Goal: Task Accomplishment & Management: Complete application form

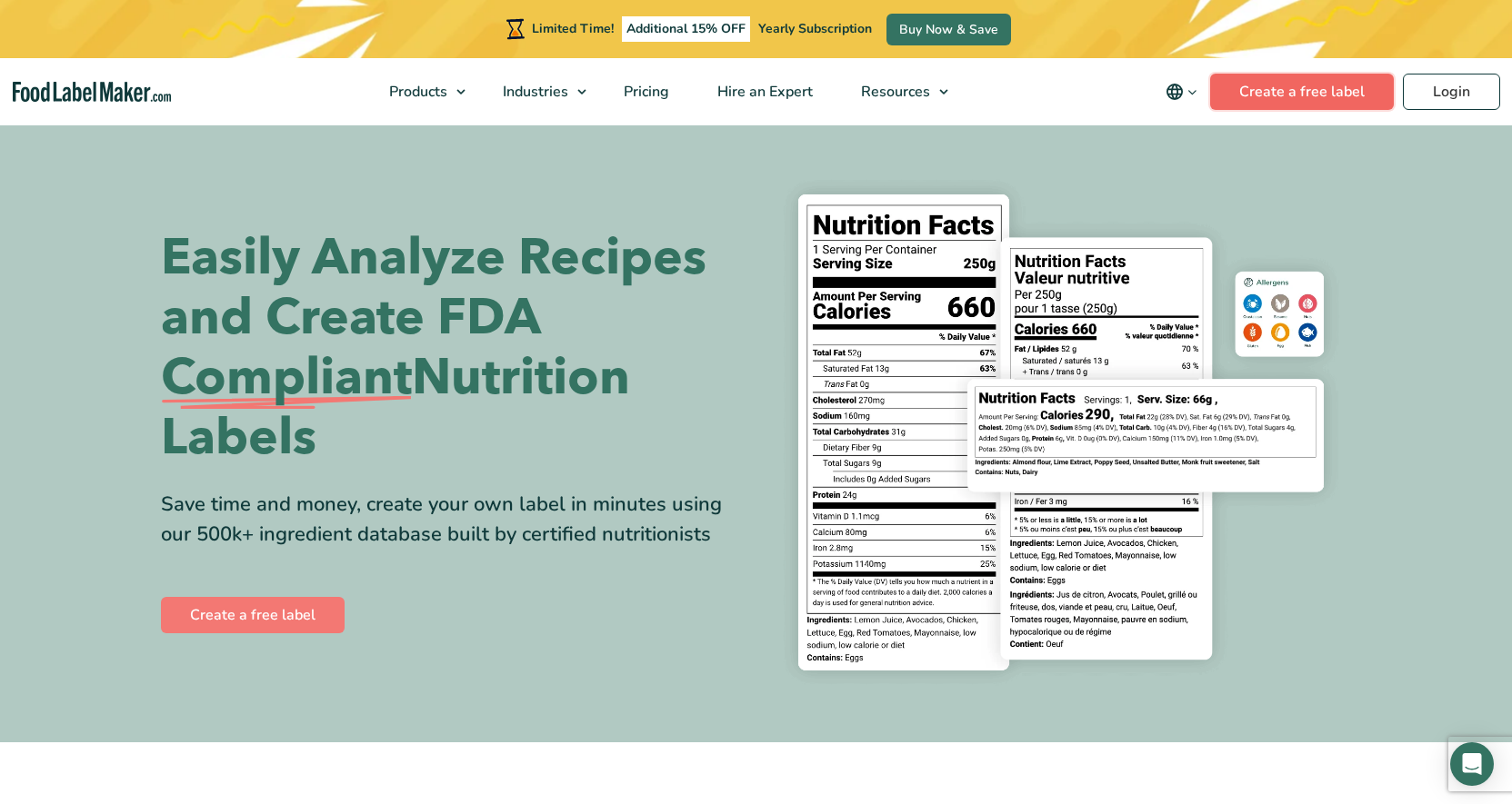
click at [1267, 101] on link "Create a free label" at bounding box center [1301, 91] width 184 height 37
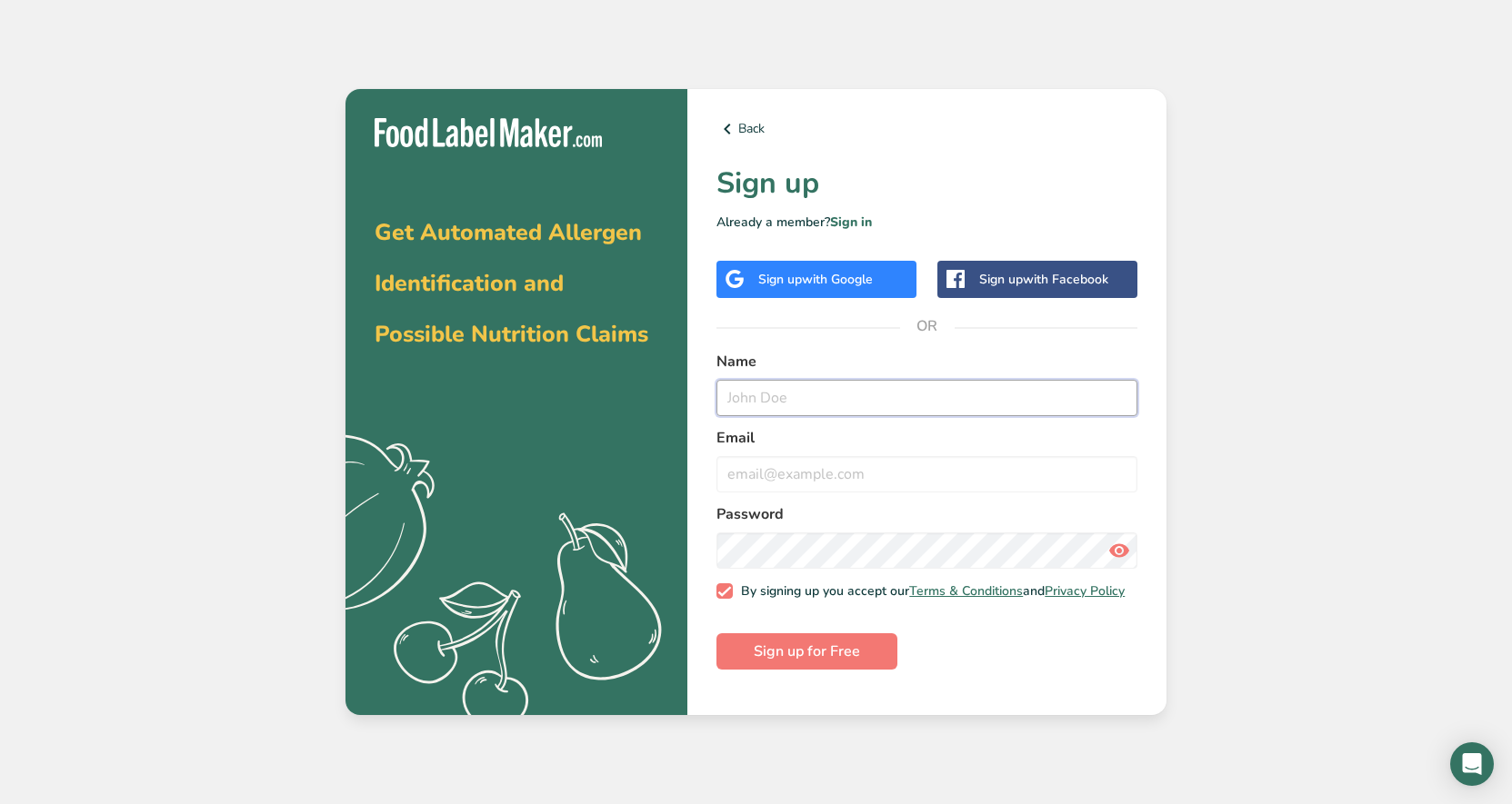
click at [915, 395] on input "text" at bounding box center [926, 399] width 421 height 37
type input "k"
type input "Kimbel Farwell"
click at [878, 471] on input "email" at bounding box center [926, 475] width 421 height 37
type input "kimbelefarwell@gmail.com"
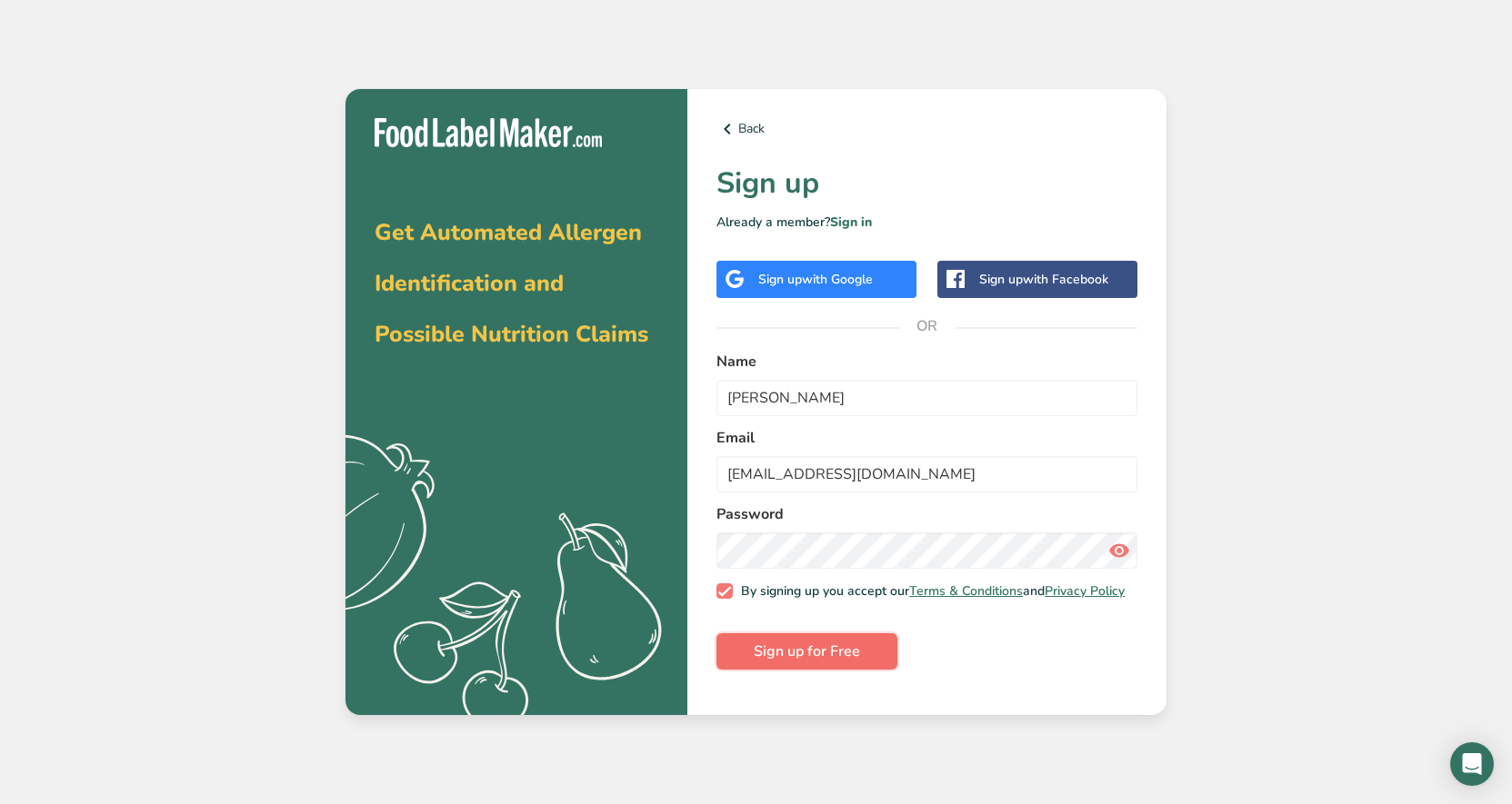
click at [865, 667] on button "Sign up for Free" at bounding box center [807, 652] width 181 height 37
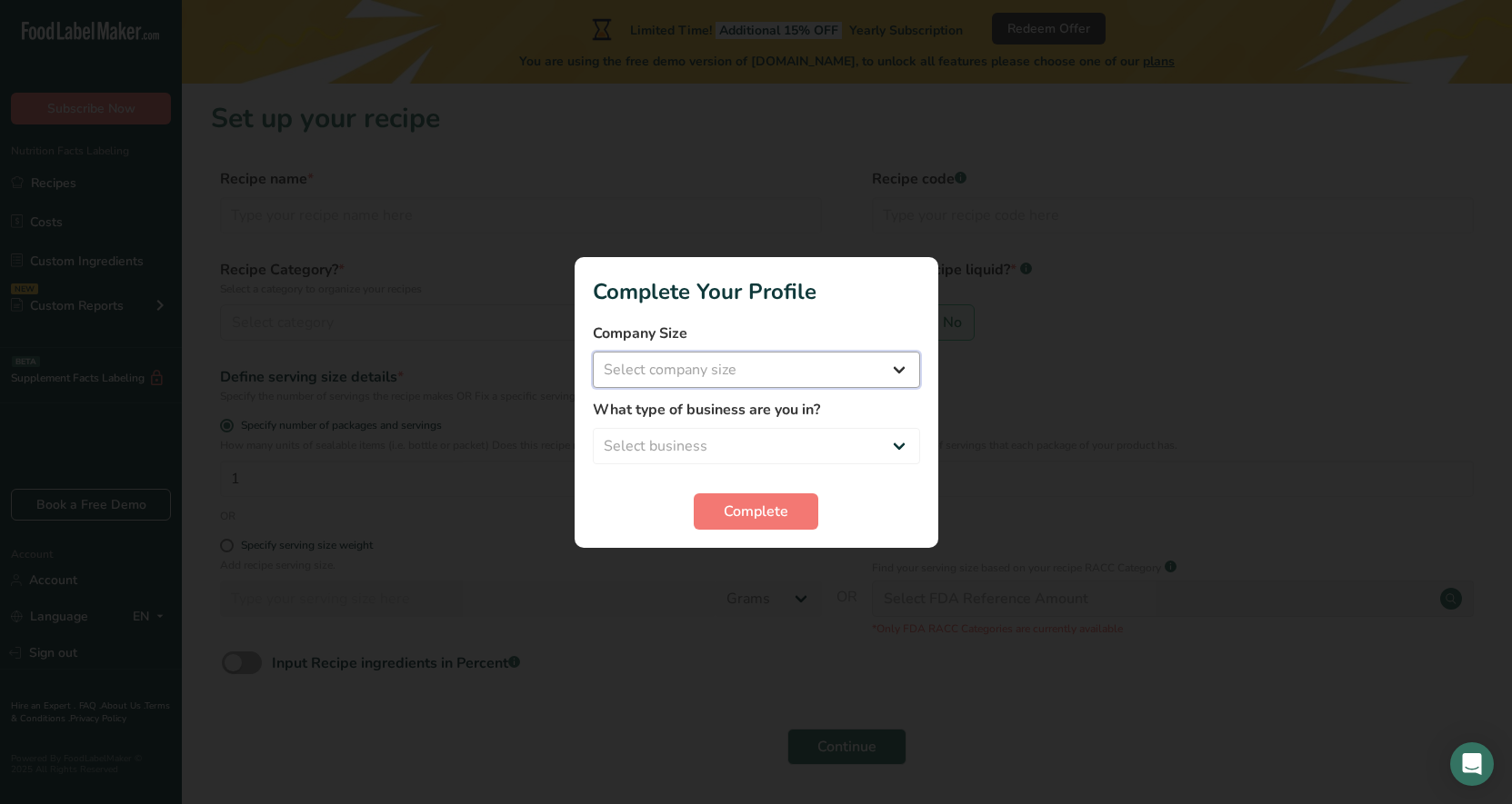
click at [887, 373] on select "Select company size Fewer than 10 Employees 10 to 50 Employees 51 to 500 Employ…" at bounding box center [756, 370] width 327 height 37
select select "1"
click at [846, 443] on select "Select business Packaged Food Manufacturer Restaurant & Cafe Bakery Meal Plans …" at bounding box center [756, 447] width 327 height 37
select select "8"
click at [787, 525] on button "Complete" at bounding box center [755, 512] width 124 height 37
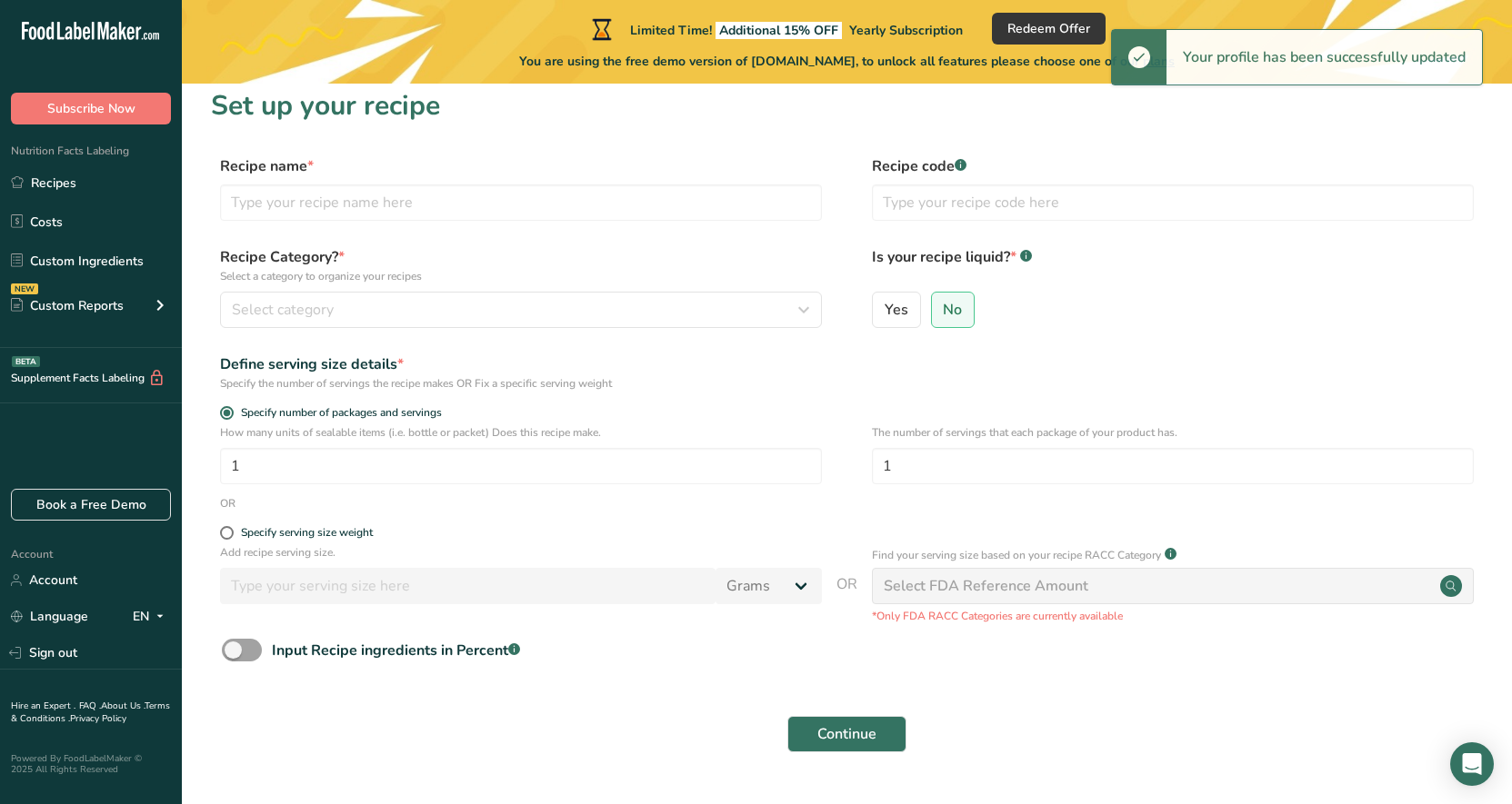
scroll to position [15, 0]
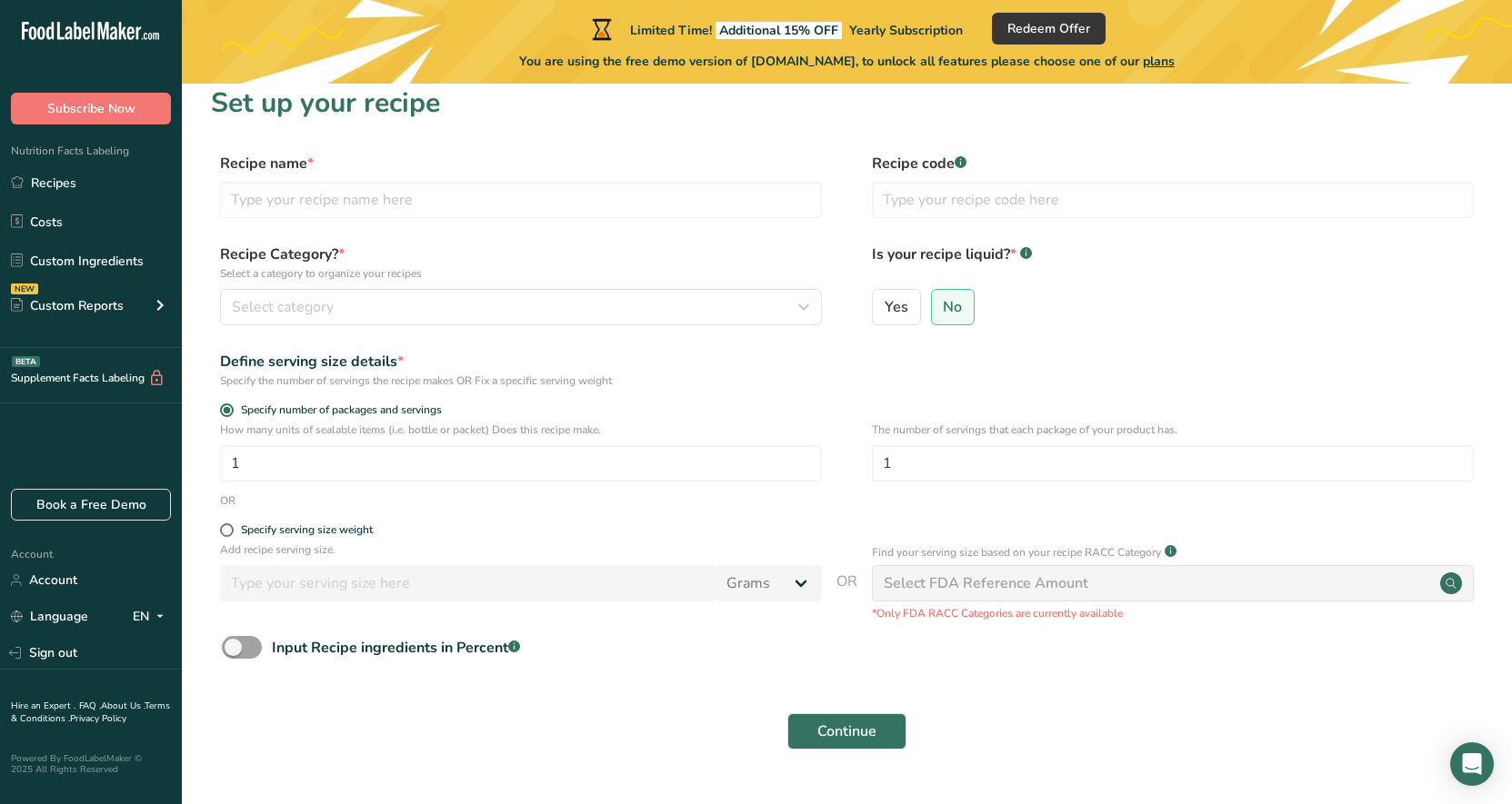
click at [436, 502] on div "OR" at bounding box center [847, 501] width 1272 height 16
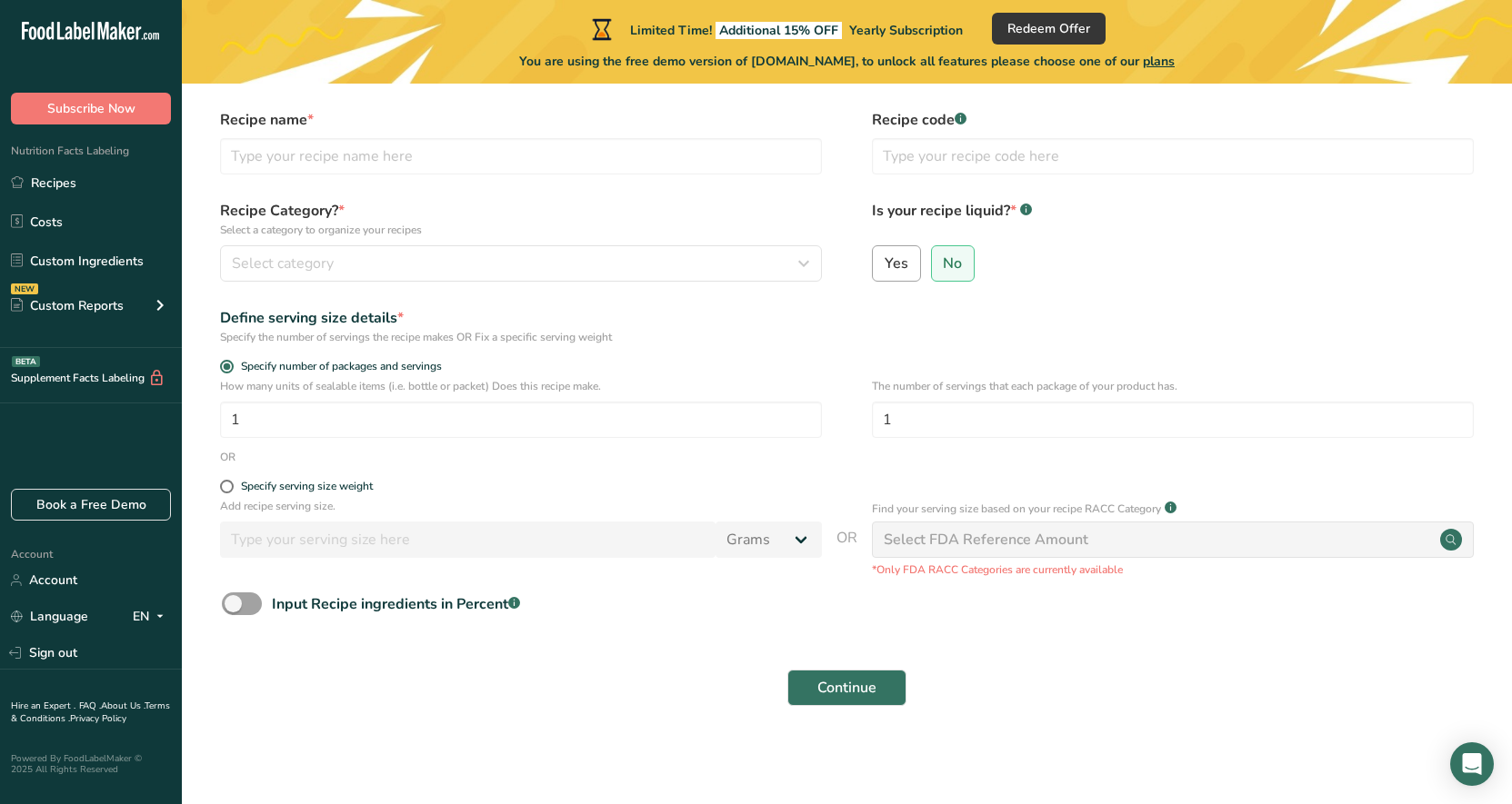
click at [895, 277] on label "Yes" at bounding box center [896, 264] width 49 height 37
click at [884, 269] on input "Yes" at bounding box center [878, 263] width 12 height 12
radio input "true"
radio input "false"
select select "22"
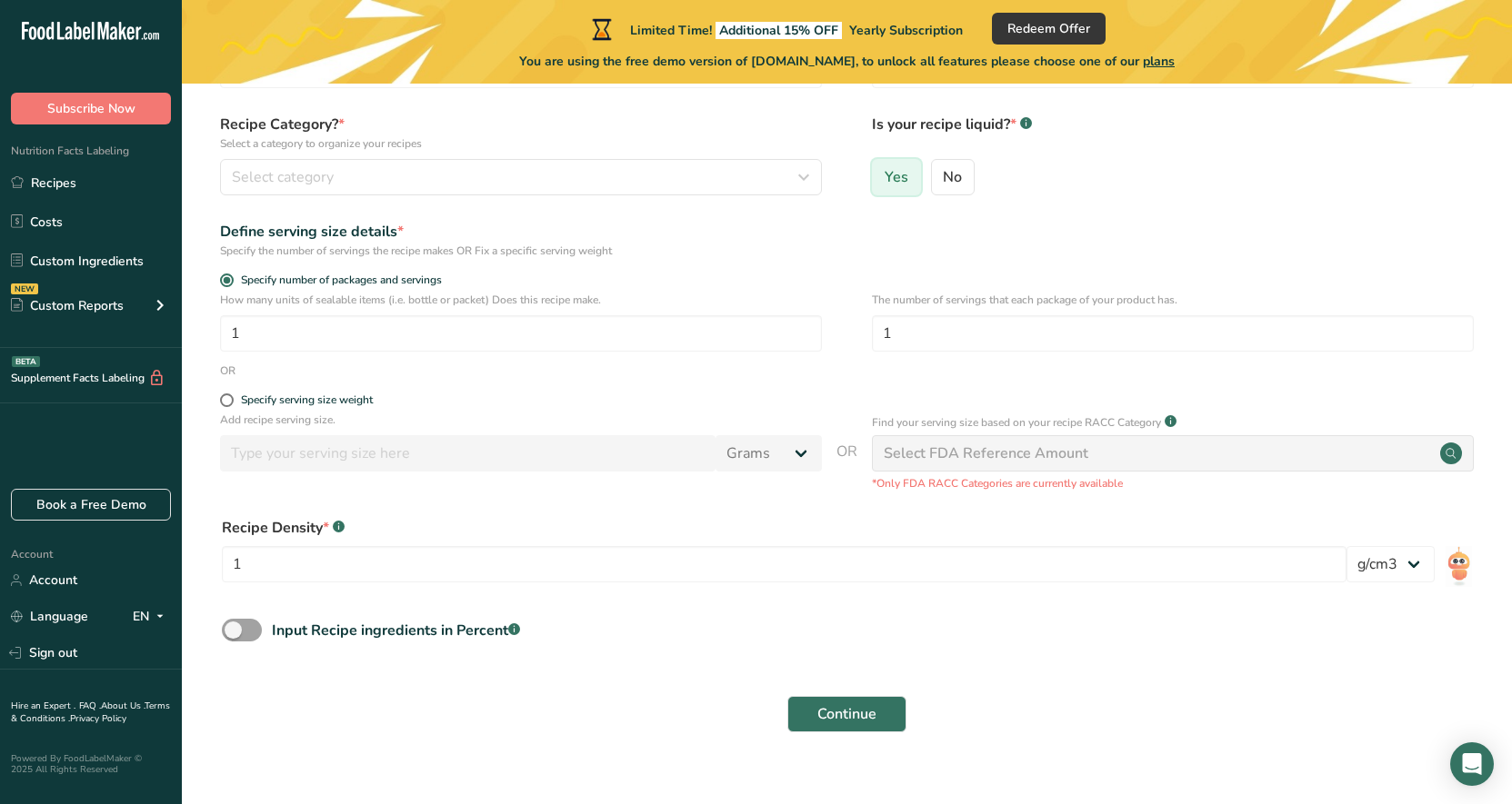
scroll to position [171, 0]
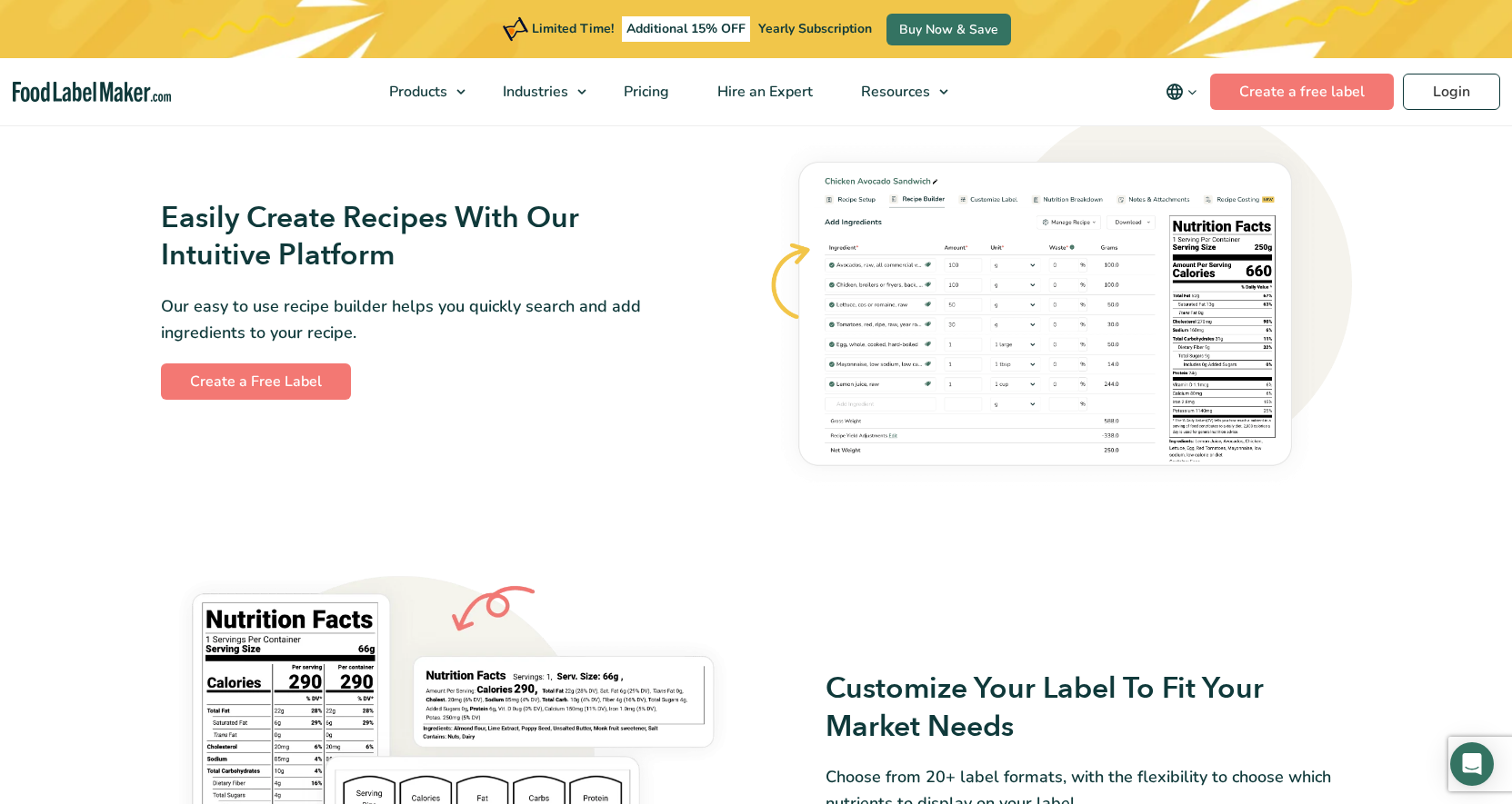
scroll to position [1077, 0]
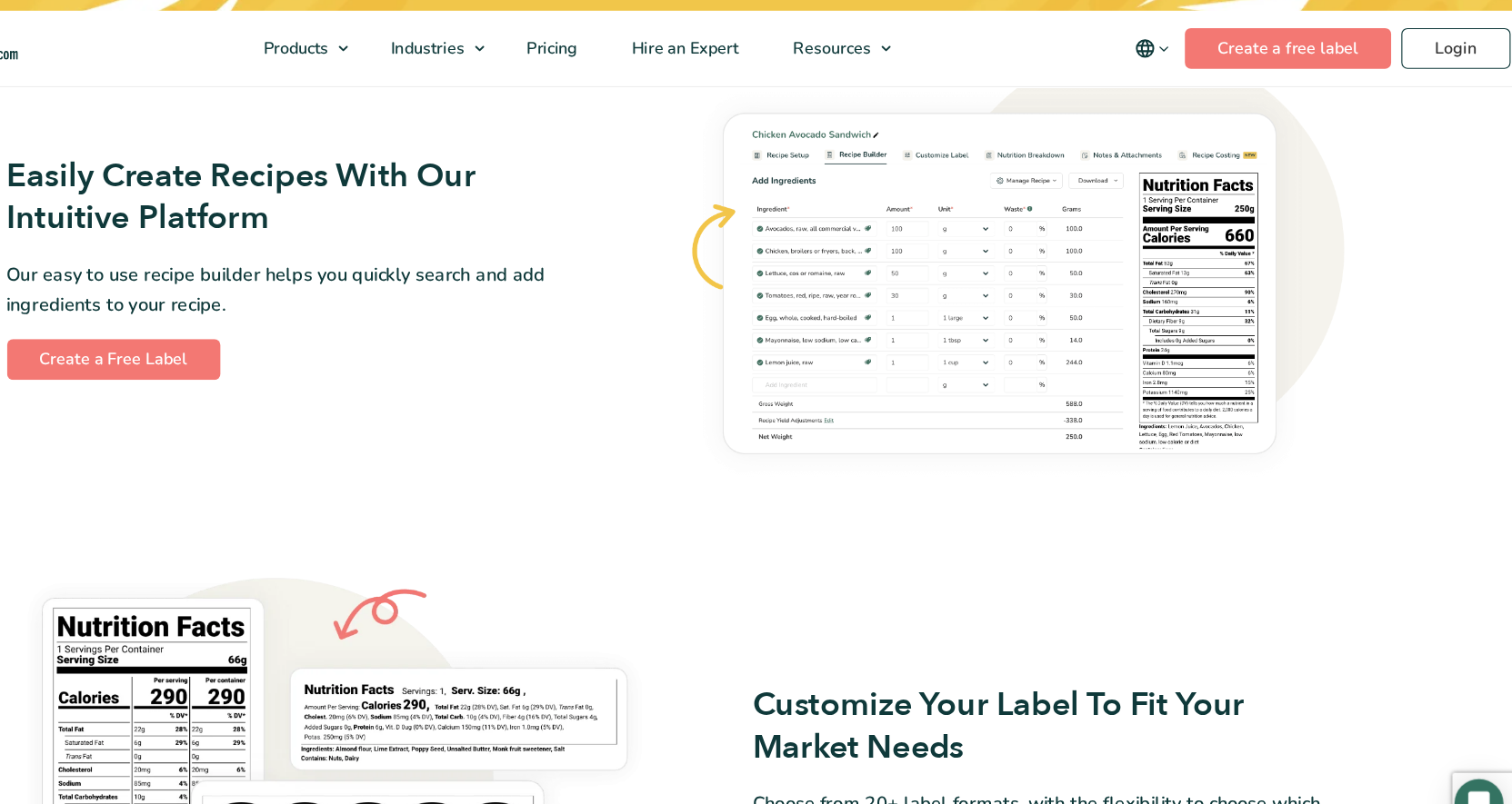
click at [1340, 451] on img at bounding box center [1059, 286] width 585 height 394
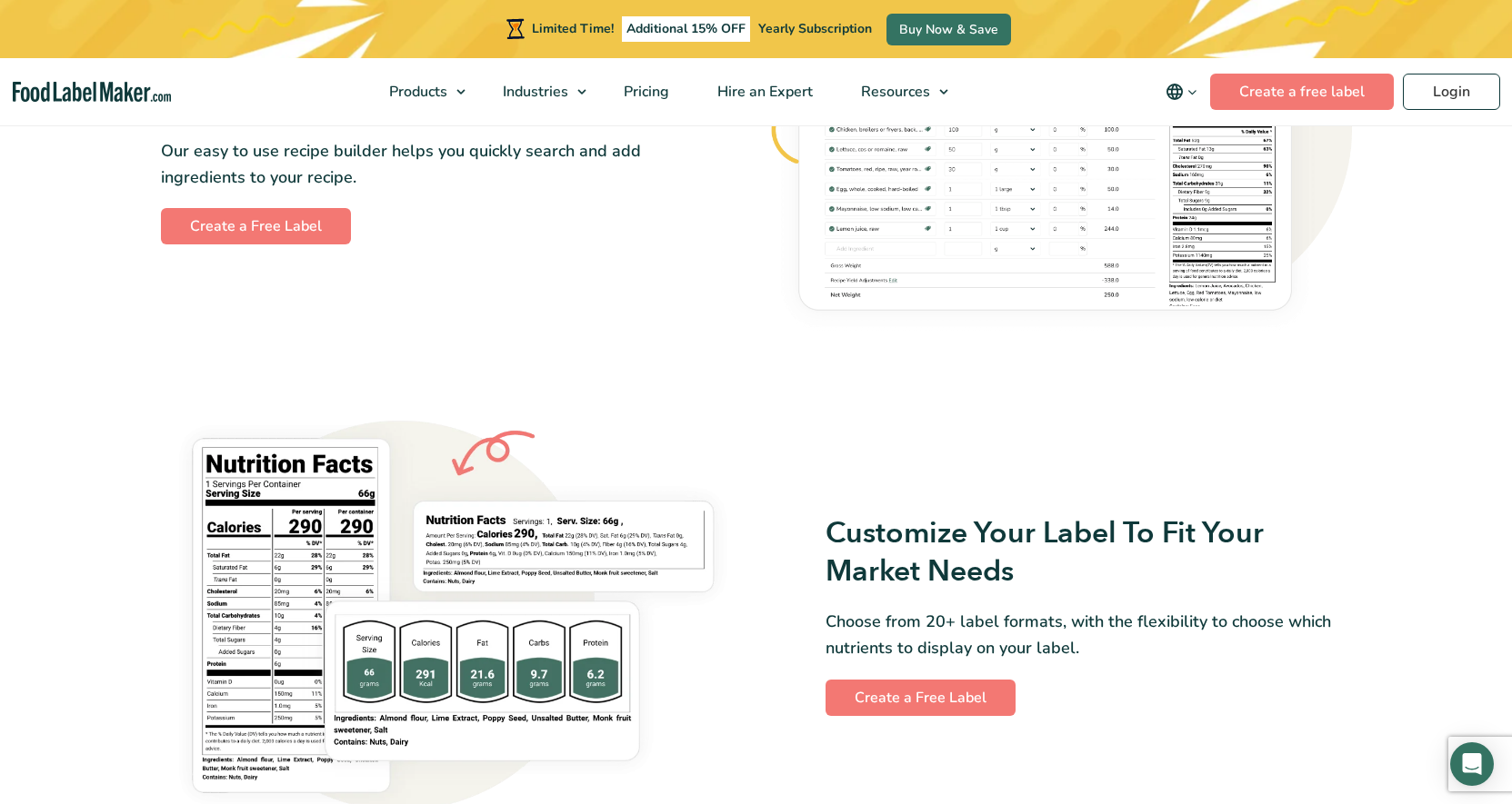
scroll to position [1521, 0]
